Goal: Transaction & Acquisition: Purchase product/service

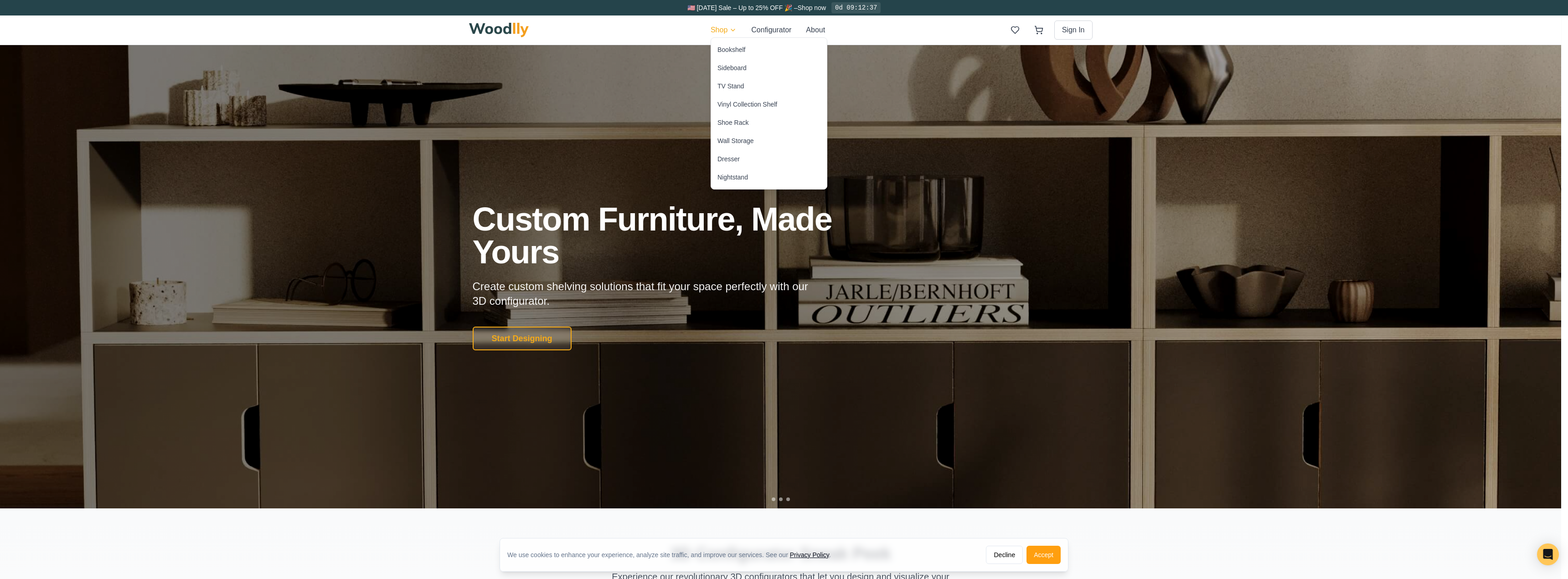
click at [723, 119] on div "Shoe Rack" at bounding box center [733, 122] width 31 height 9
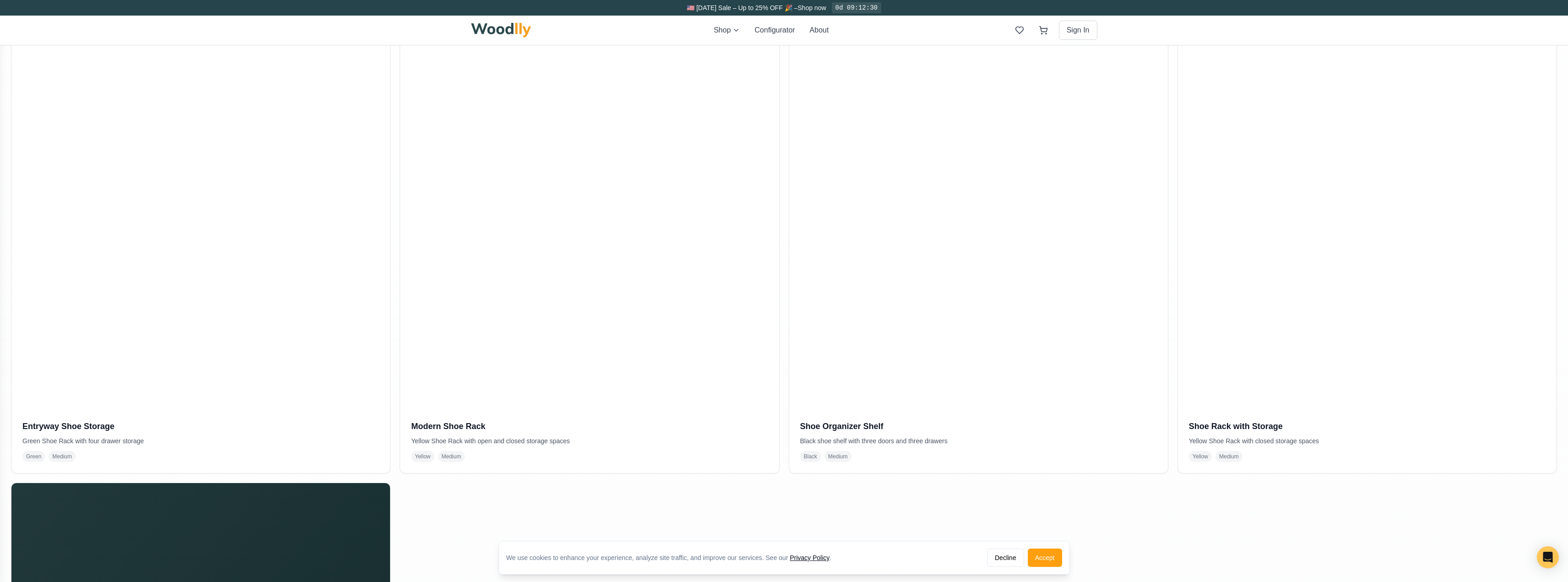
scroll to position [229, 0]
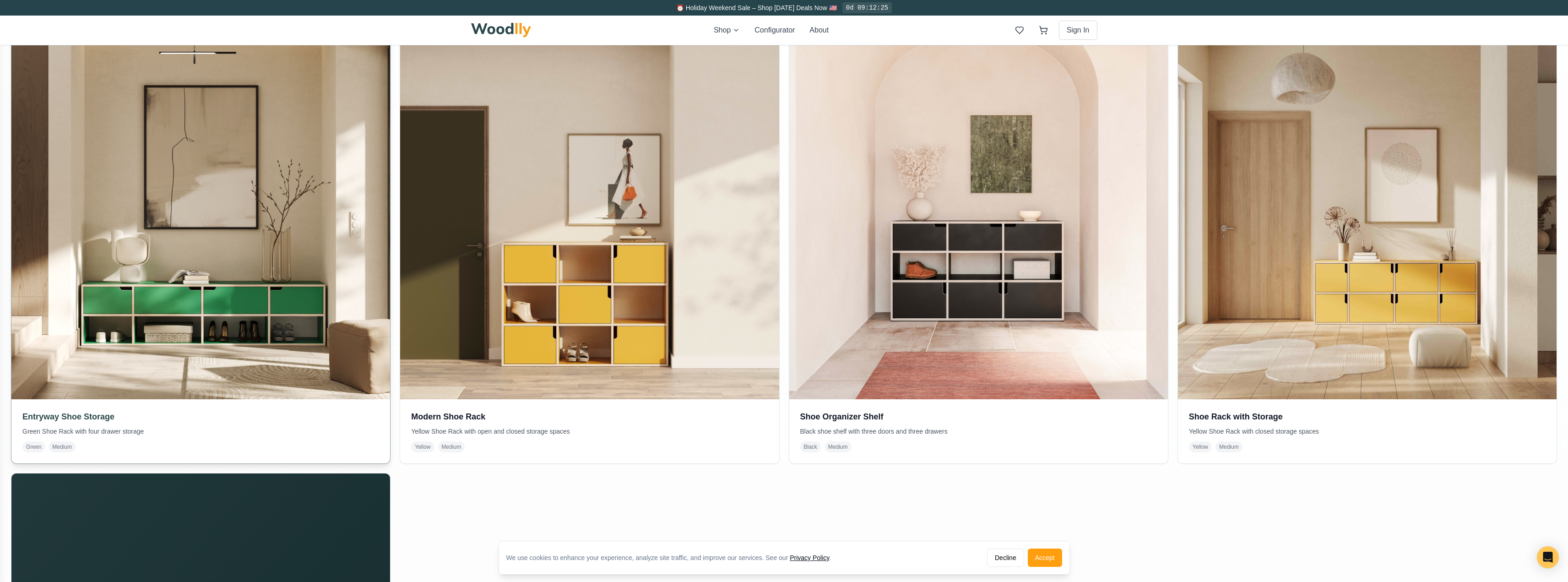
click at [103, 261] on img at bounding box center [200, 210] width 398 height 398
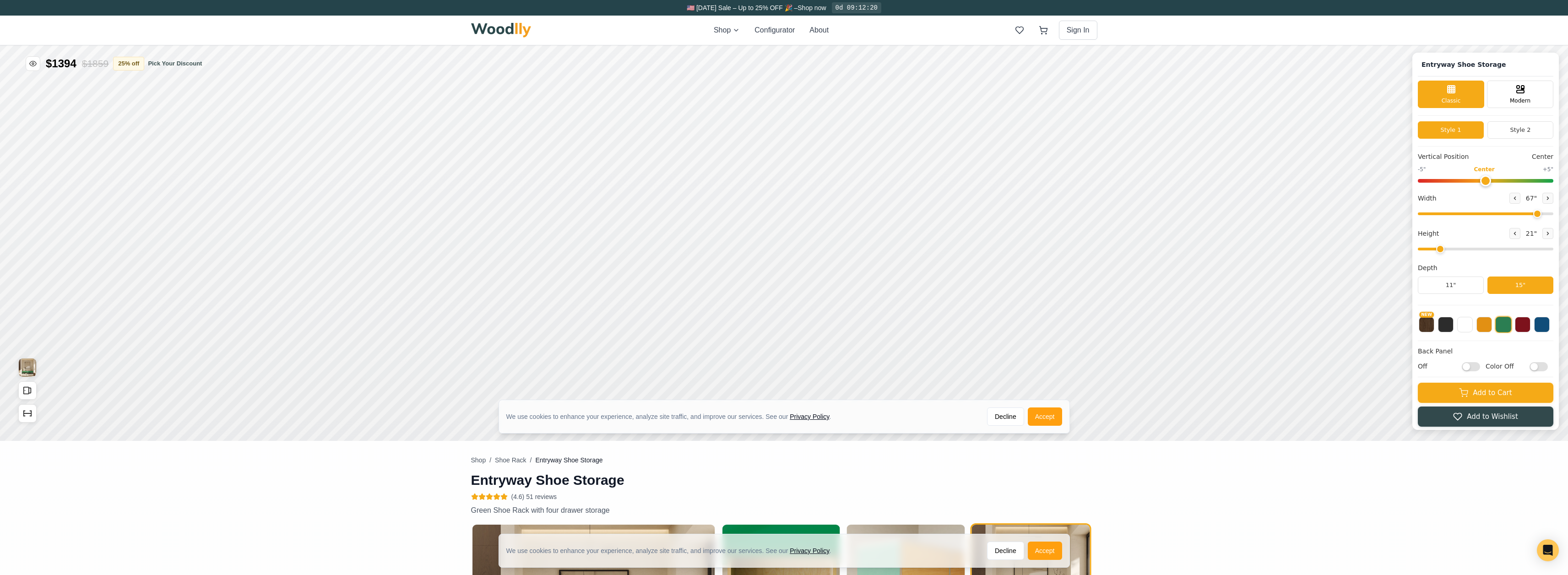
type input "67"
type input "2"
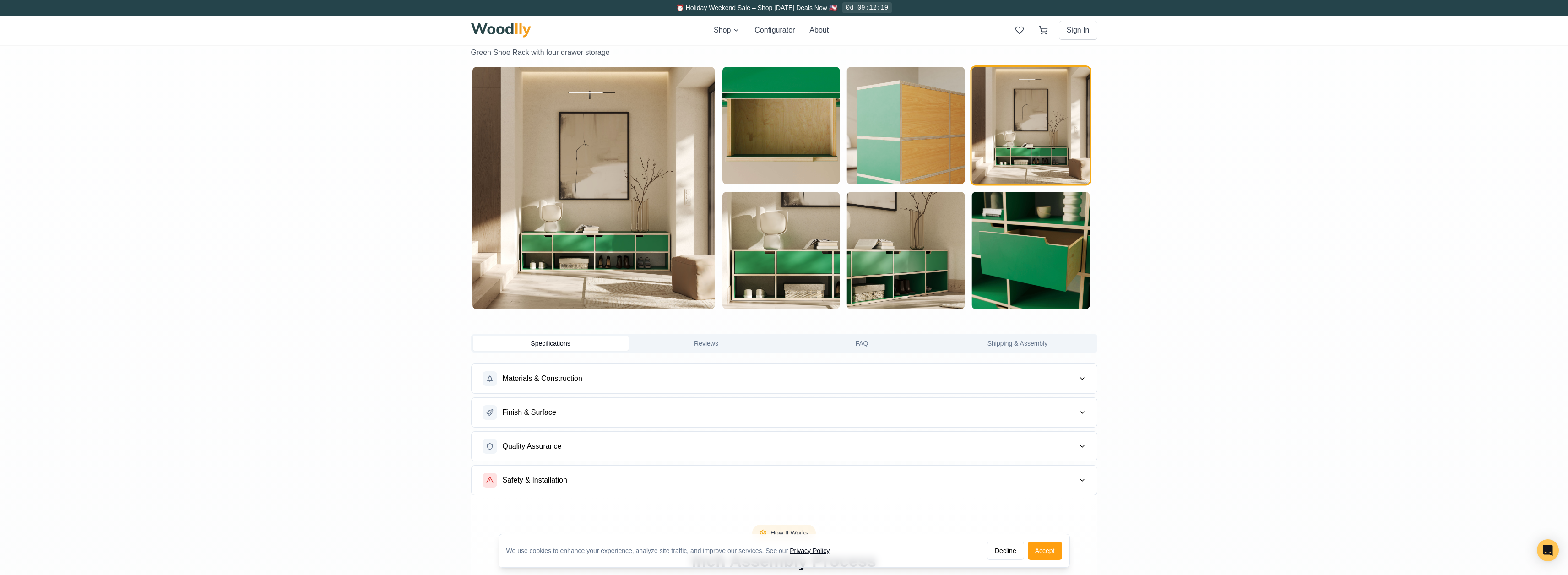
scroll to position [641, 0]
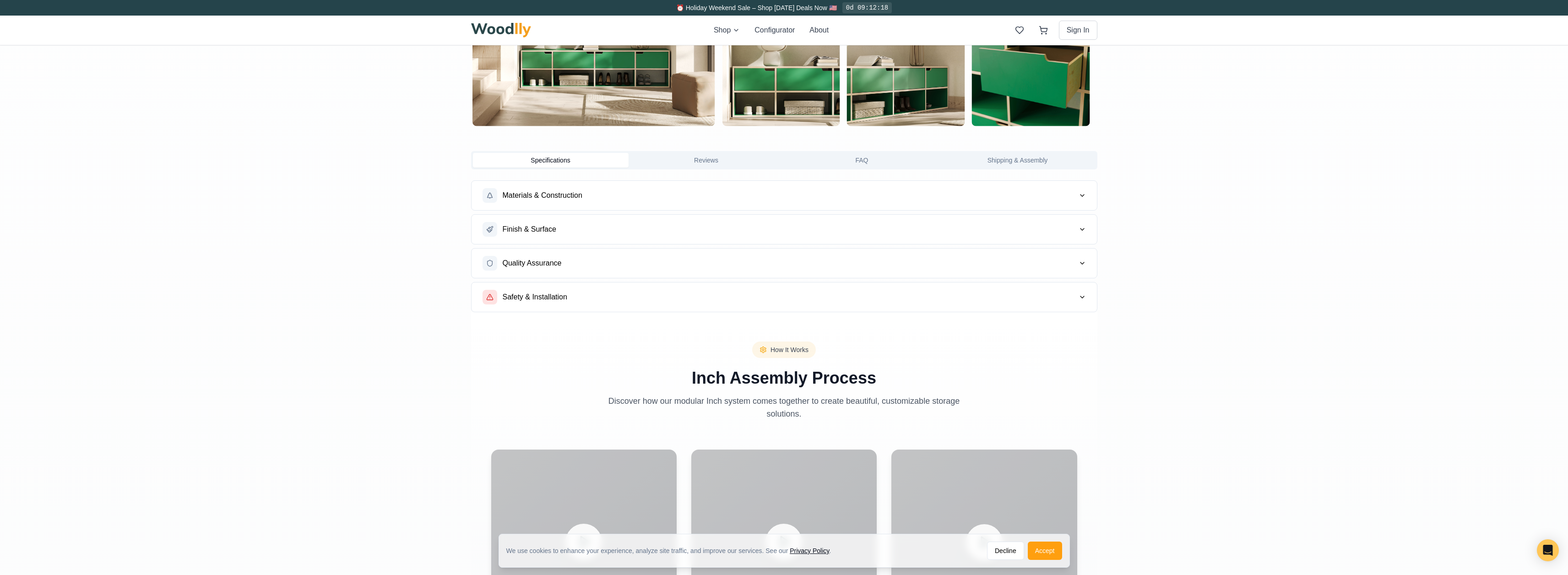
click at [608, 193] on button "Materials & Construction" at bounding box center [784, 196] width 625 height 30
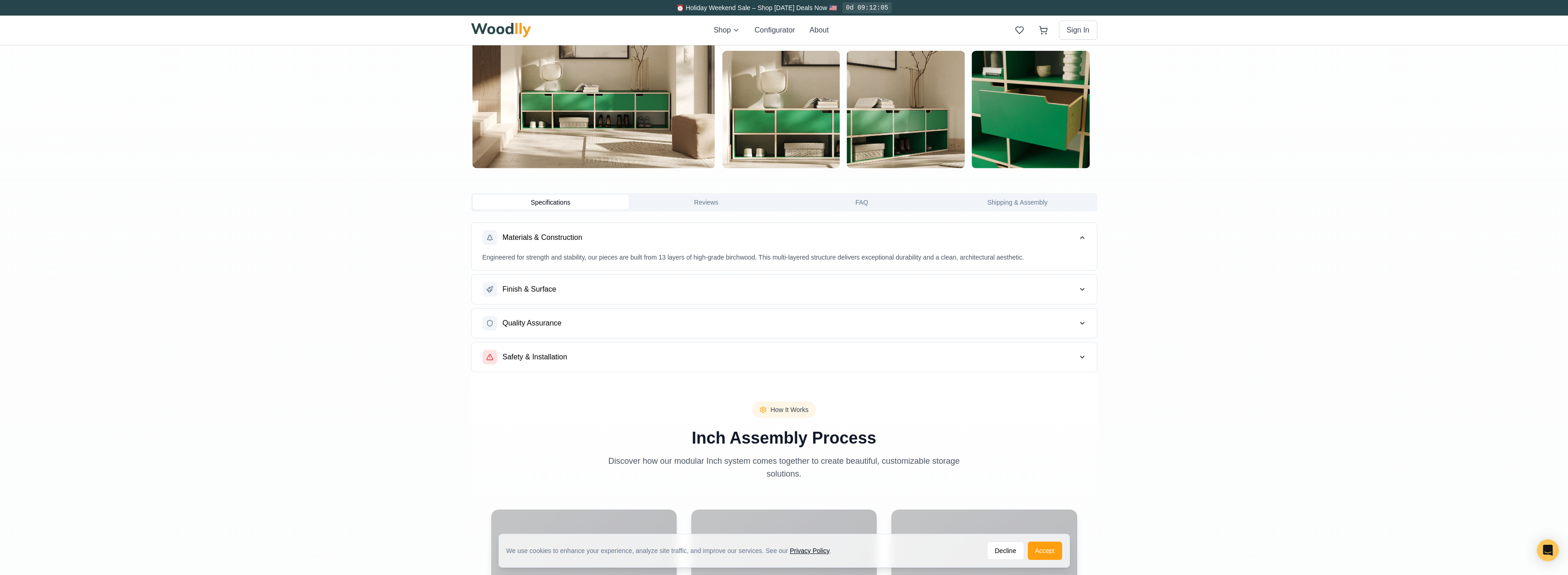
scroll to position [595, 0]
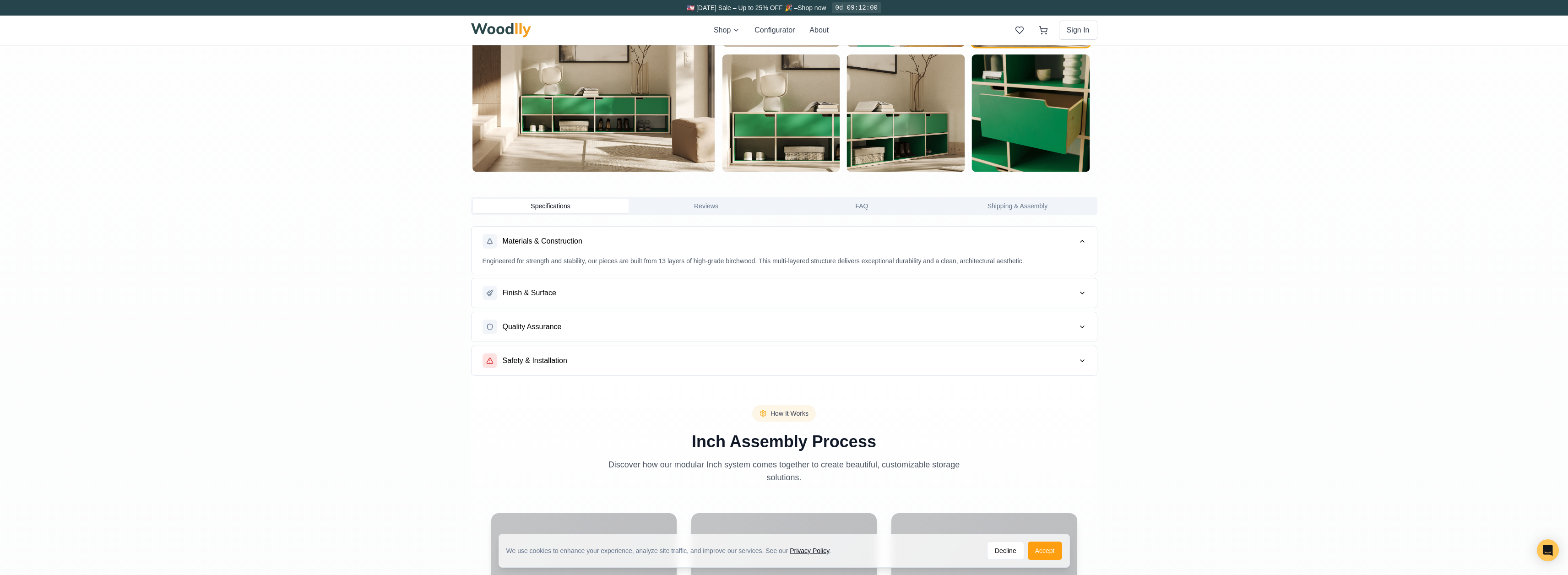
click at [585, 330] on button "Quality Assurance" at bounding box center [784, 327] width 625 height 30
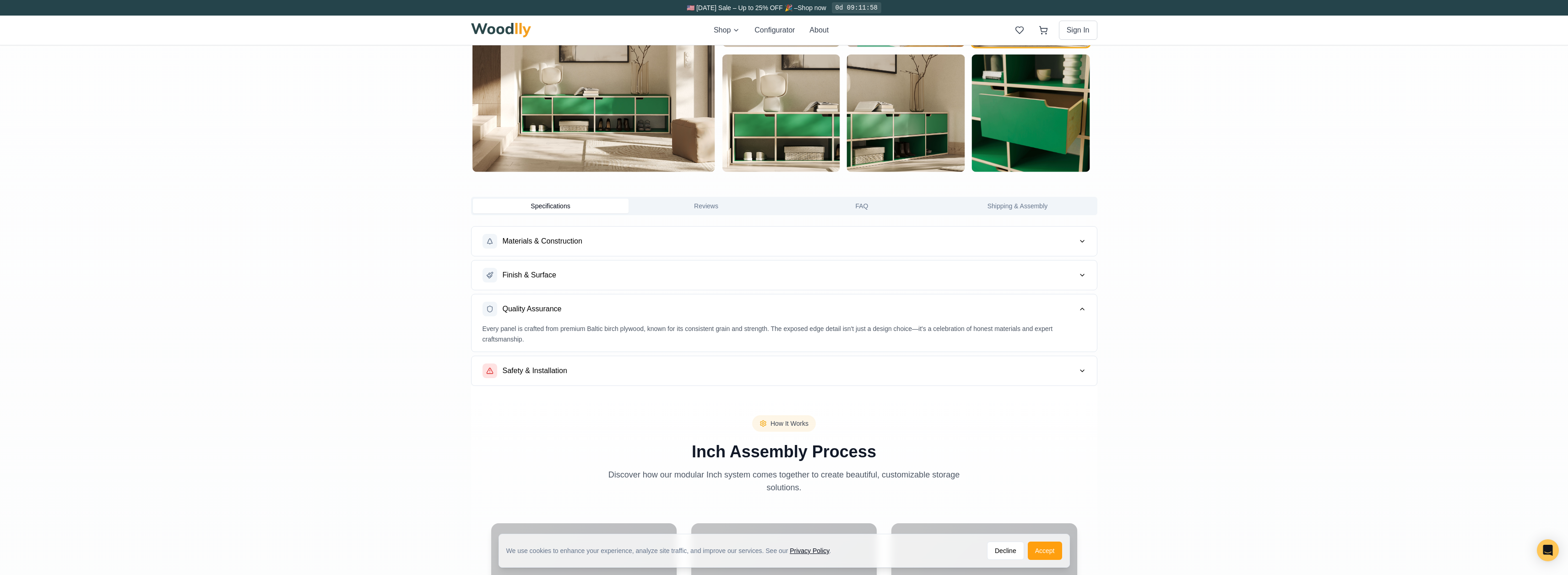
click at [601, 369] on button "Safety & Installation" at bounding box center [784, 371] width 625 height 30
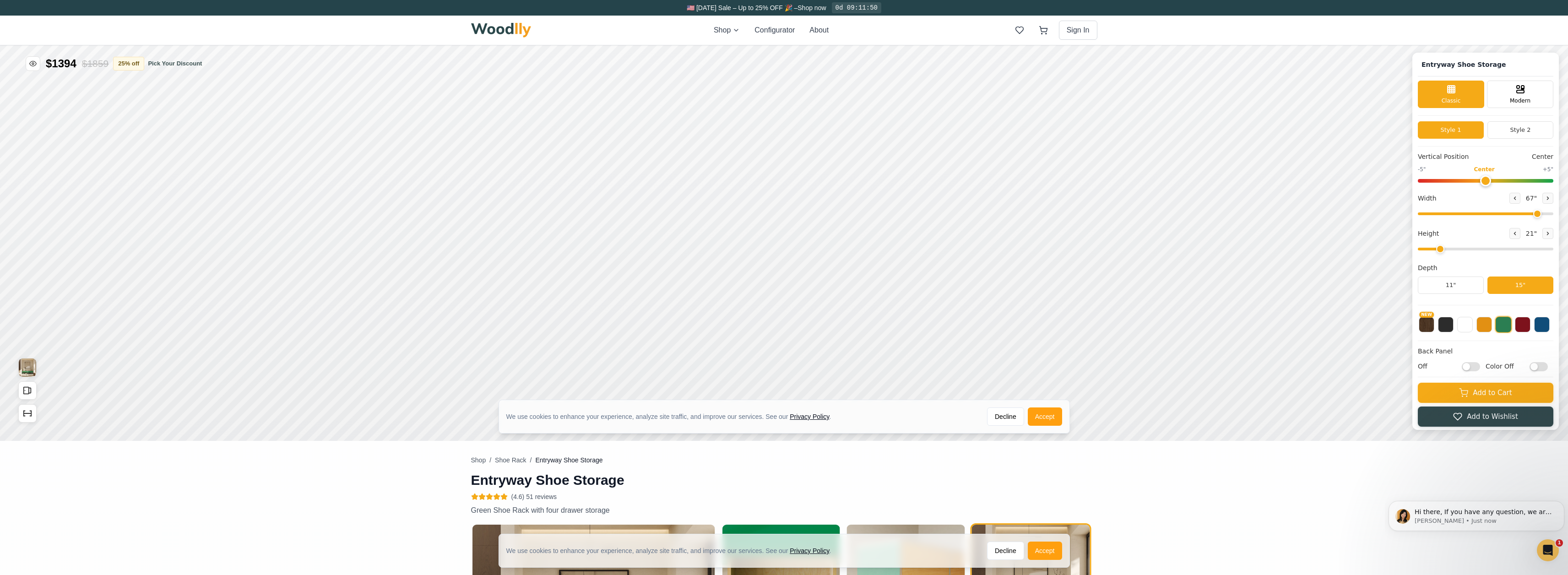
scroll to position [0, 0]
